Goal: Navigation & Orientation: Find specific page/section

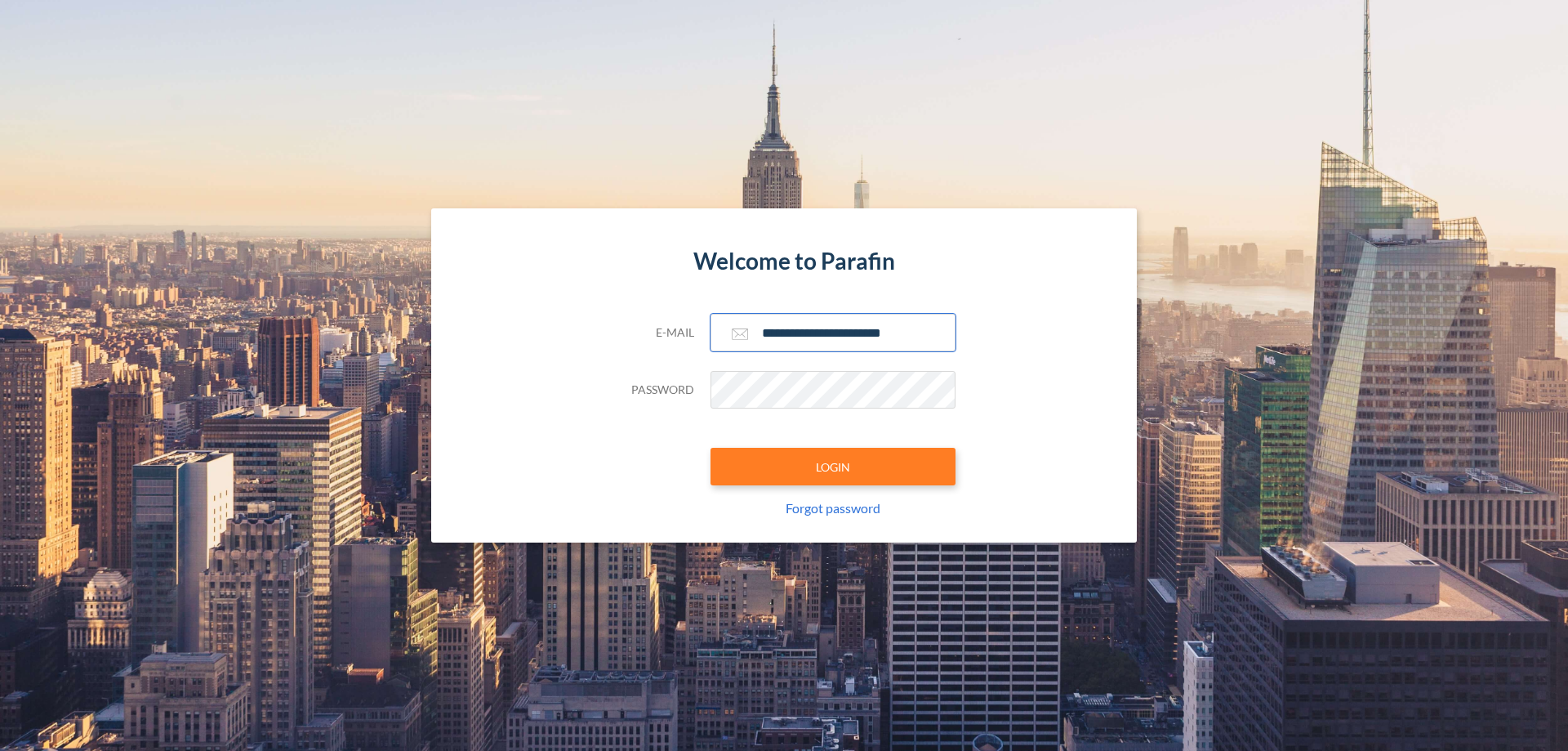
type input "**********"
click at [833, 466] on button "LOGIN" at bounding box center [833, 466] width 245 height 38
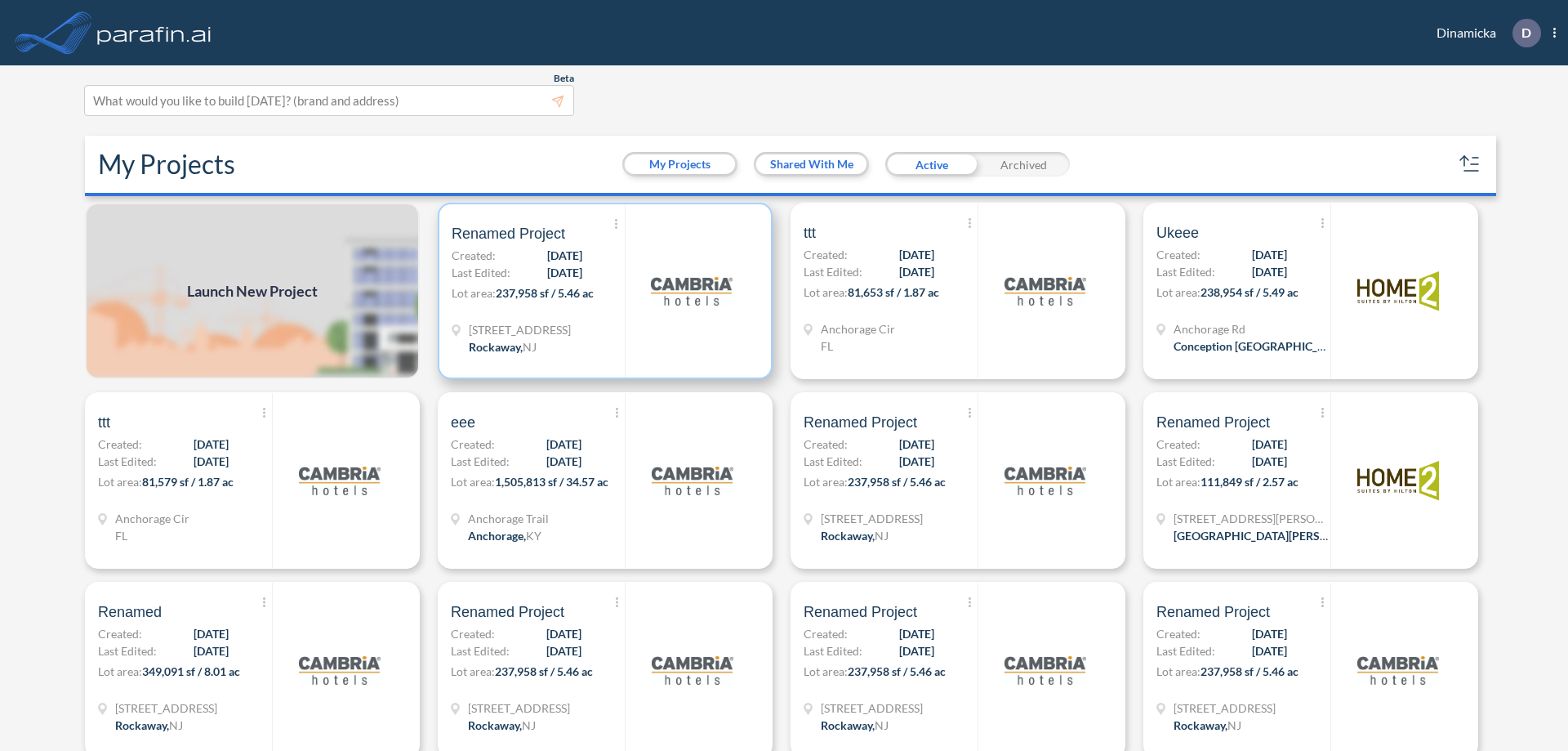
scroll to position [4, 0]
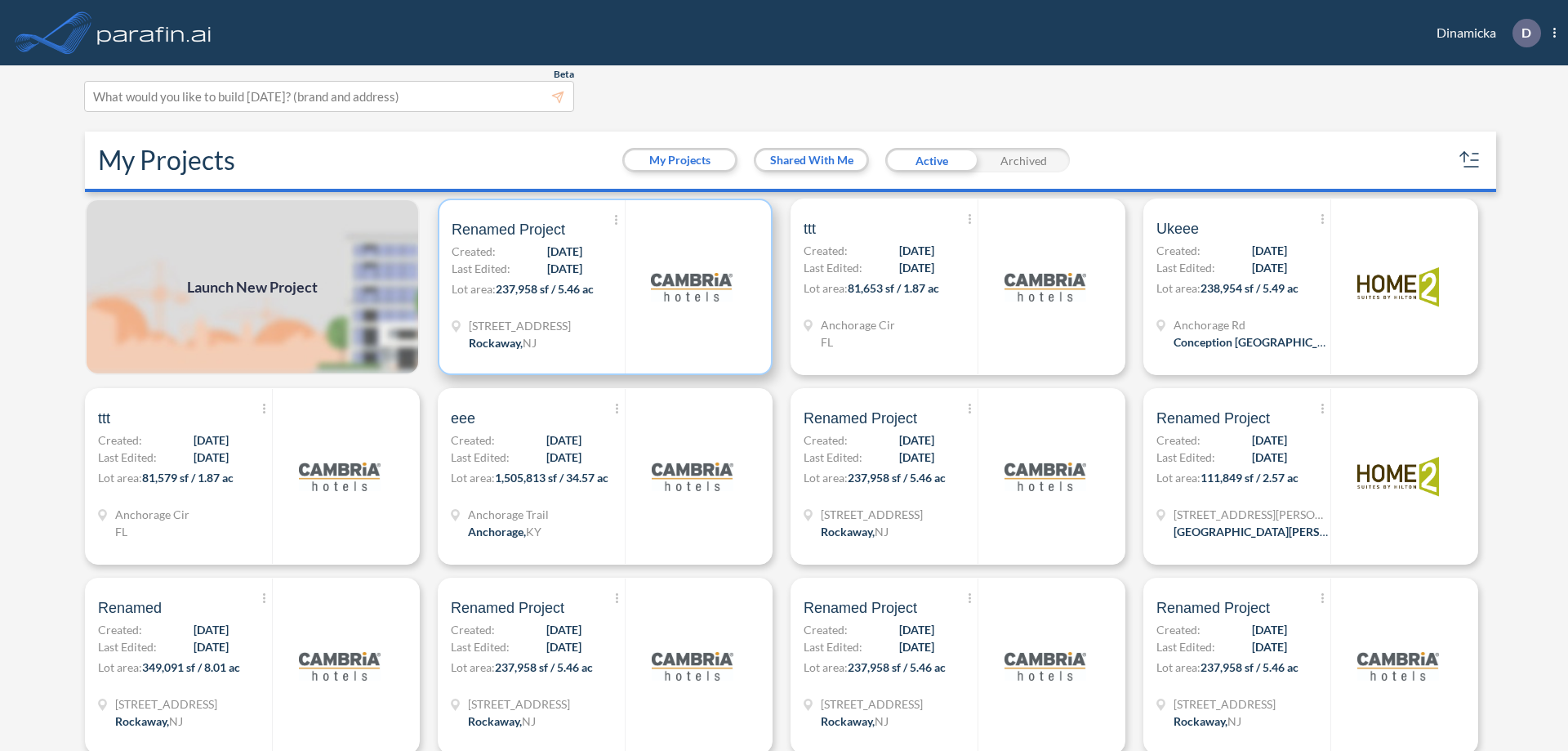
click at [602, 287] on p "Lot area: 237,958 sf / 5.46 ac" at bounding box center [539, 292] width 174 height 24
